Goal: Information Seeking & Learning: Learn about a topic

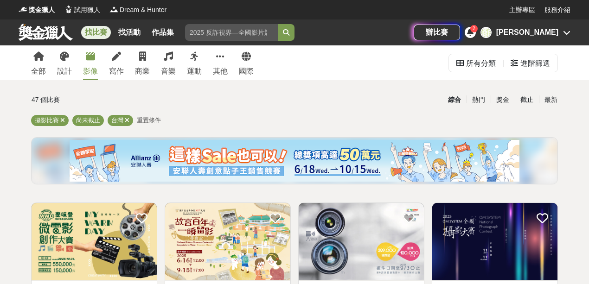
click at [91, 66] on div "影像" at bounding box center [90, 71] width 15 height 11
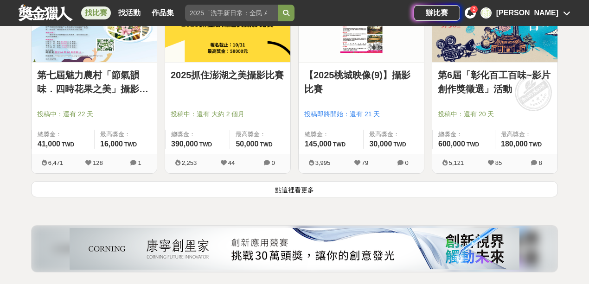
scroll to position [1205, 0]
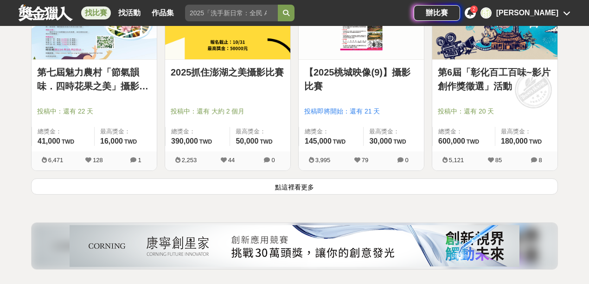
click at [301, 185] on button "點這裡看更多" at bounding box center [294, 186] width 527 height 16
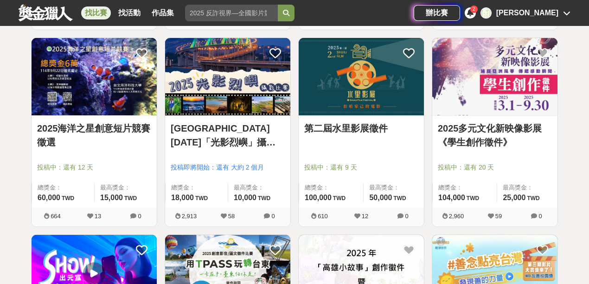
scroll to position [1545, 0]
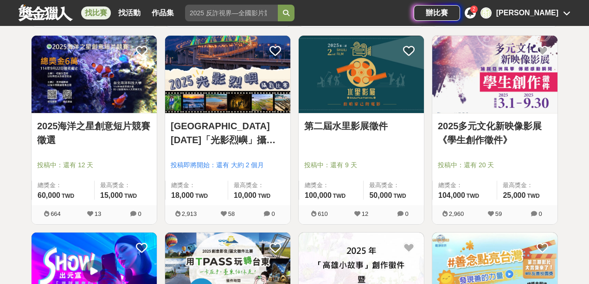
click at [369, 121] on link "第二屆水里影展徵件" at bounding box center [361, 126] width 114 height 14
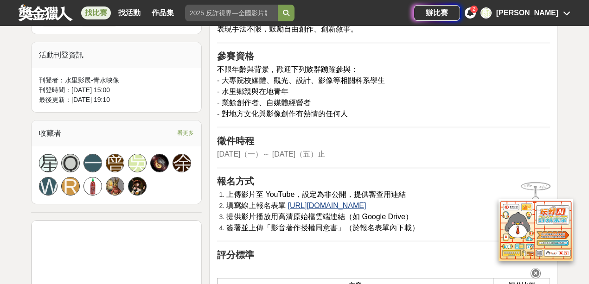
scroll to position [464, 0]
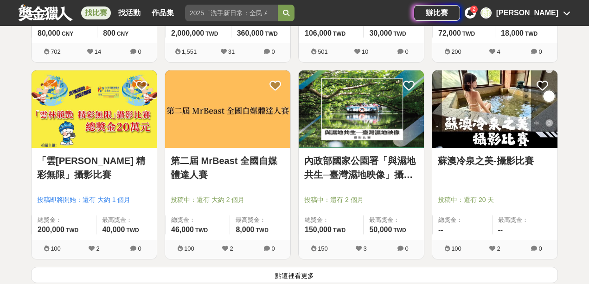
scroll to position [2287, 0]
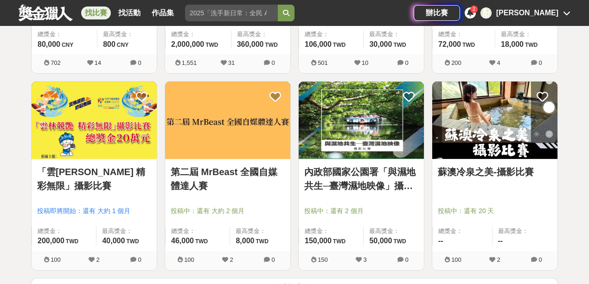
click at [121, 168] on link "「雲[PERSON_NAME] 精彩無限」攝影比賽" at bounding box center [94, 179] width 114 height 28
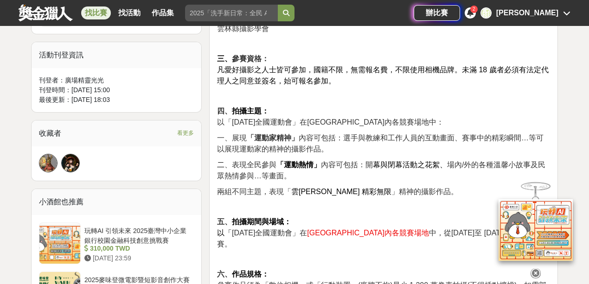
scroll to position [525, 0]
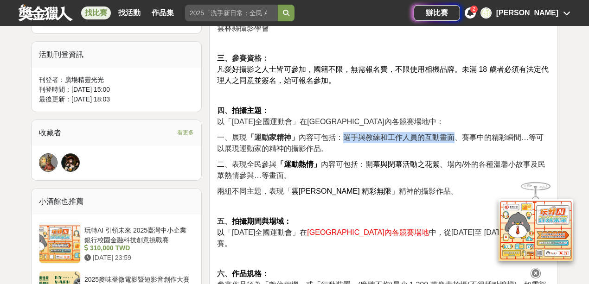
drag, startPoint x: 342, startPoint y: 126, endPoint x: 454, endPoint y: 125, distance: 112.2
click at [454, 133] on span "一、展現 「運動家精神」 內容可包括：選手與教練和工作人員的互動畫面、賽事中的精彩瞬間…等可以展現運動家的精神的攝影作品。" at bounding box center [380, 142] width 326 height 19
click at [482, 105] on p "四、 拍攝主題： 以「[DATE]全國運動會」在[GEOGRAPHIC_DATA]內各競賽場地中：" at bounding box center [383, 116] width 333 height 22
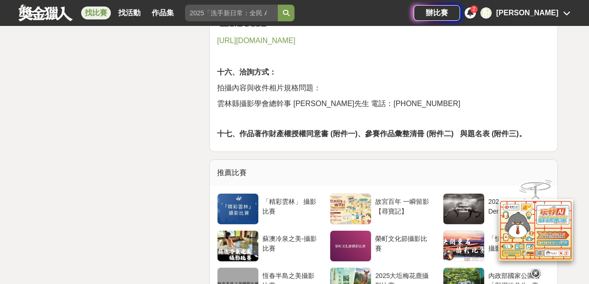
scroll to position [1916, 0]
